Goal: Information Seeking & Learning: Learn about a topic

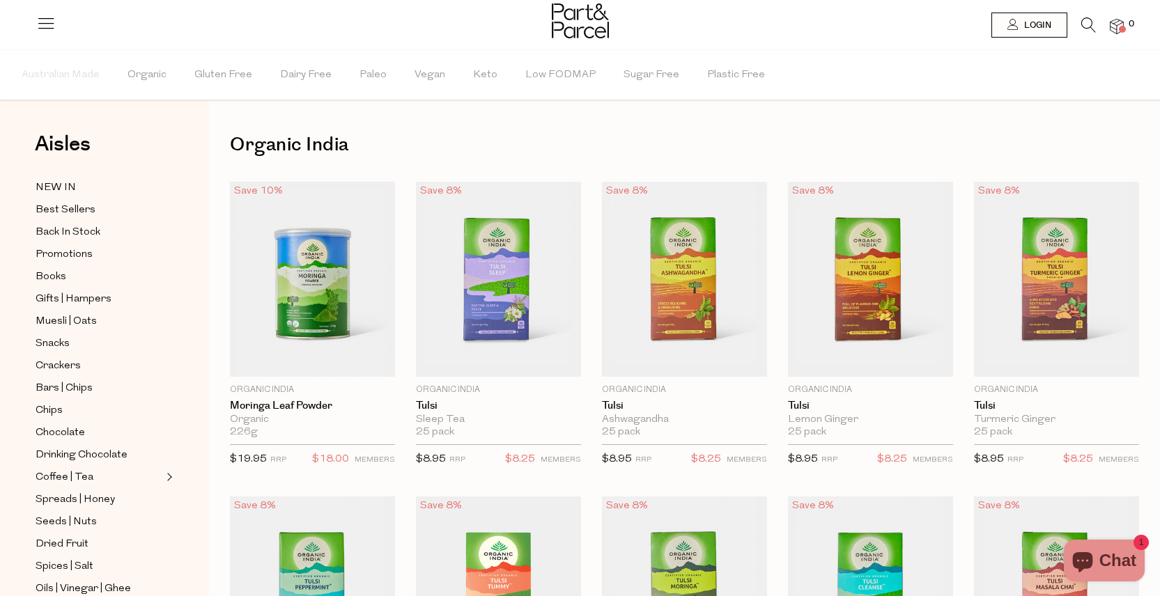
click at [48, 21] on icon at bounding box center [46, 23] width 20 height 20
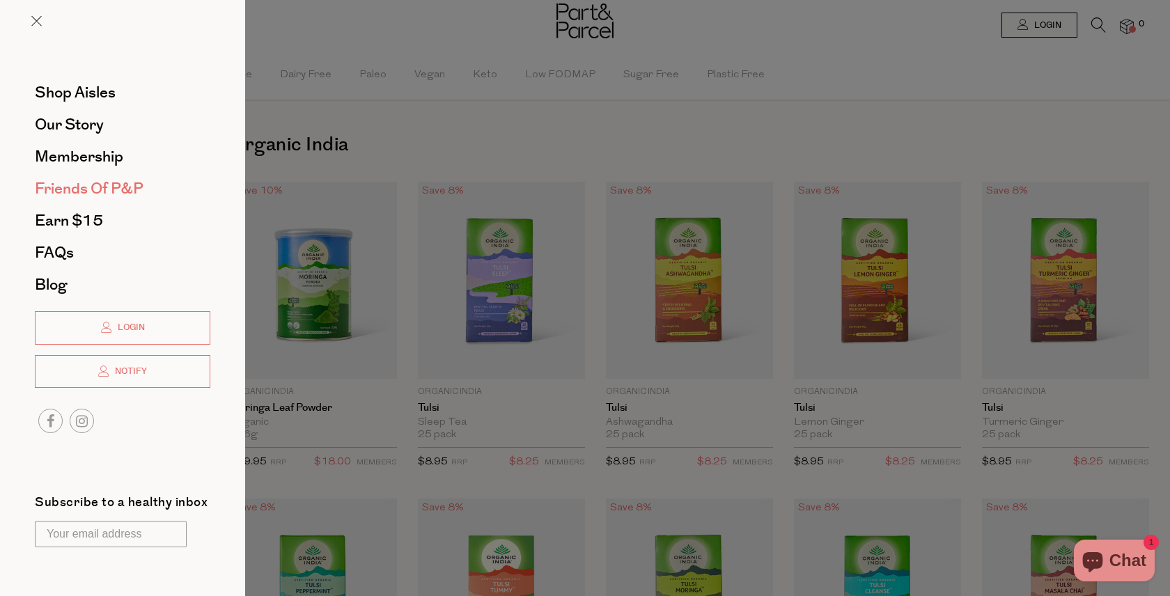
click at [111, 182] on span "Friends of P&P" at bounding box center [89, 189] width 109 height 22
